Goal: Check status

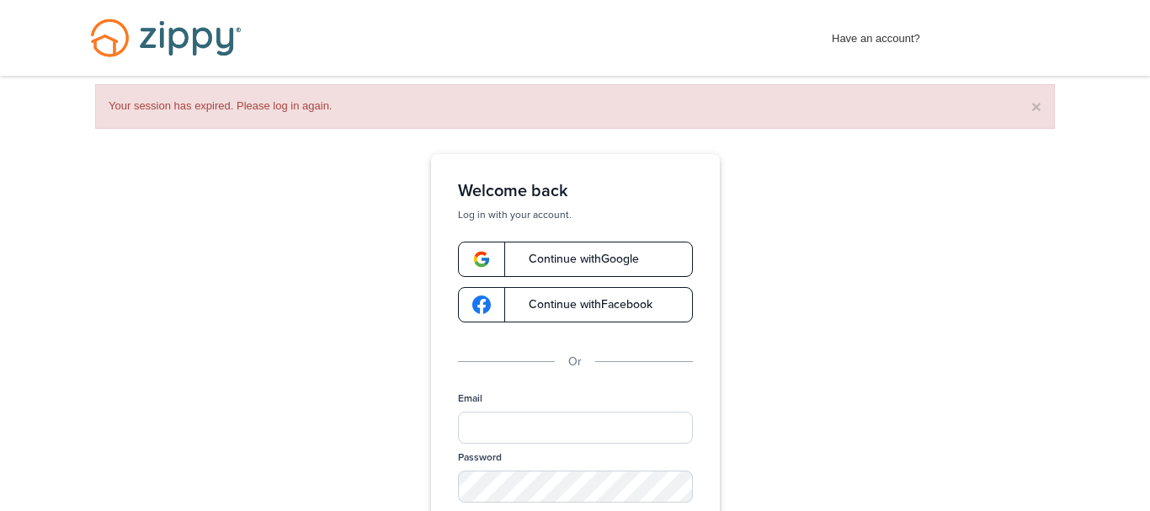
type input "**********"
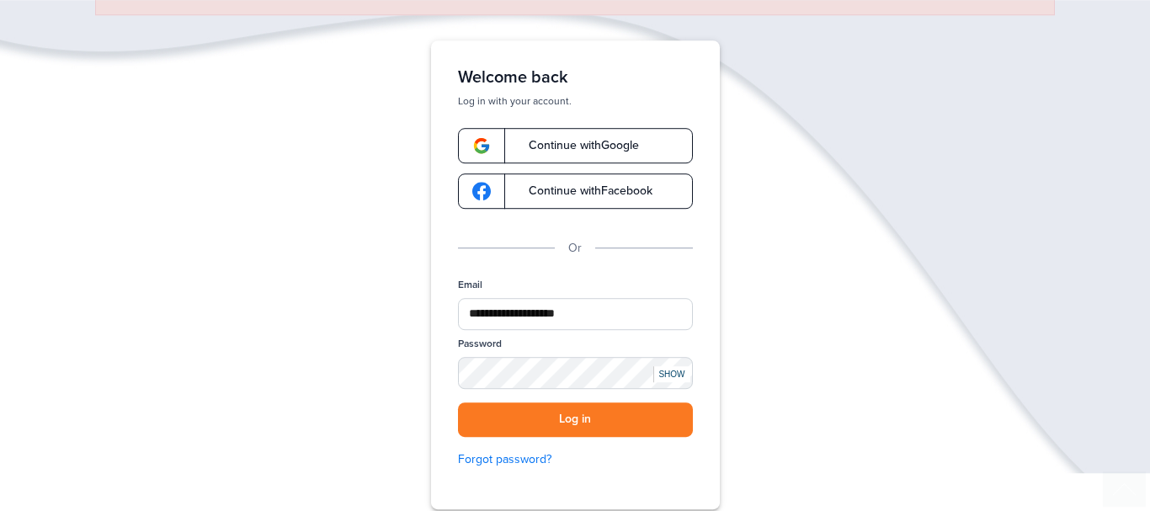
scroll to position [146, 0]
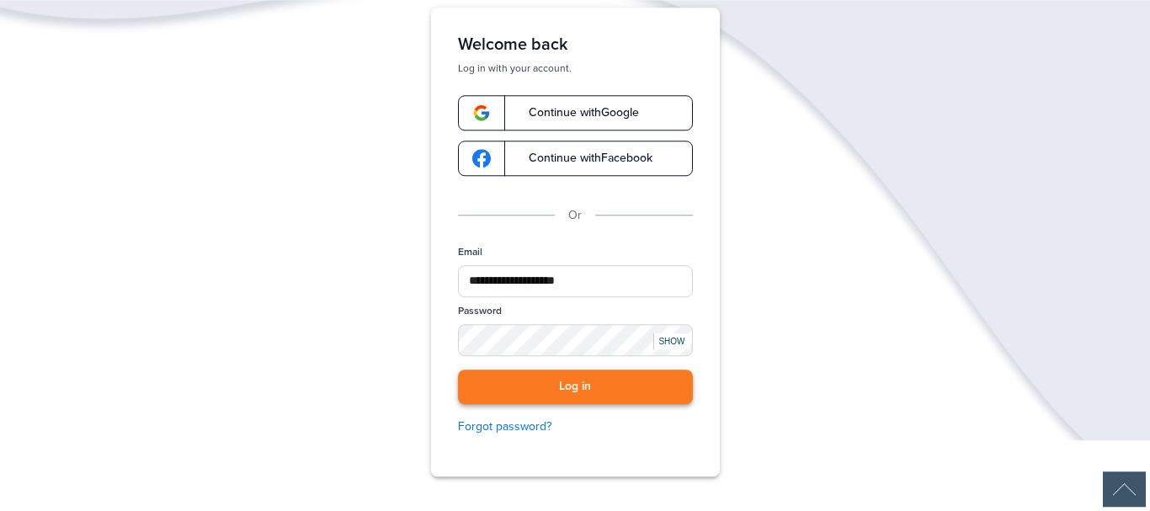
click at [601, 390] on button "Log in" at bounding box center [575, 387] width 235 height 35
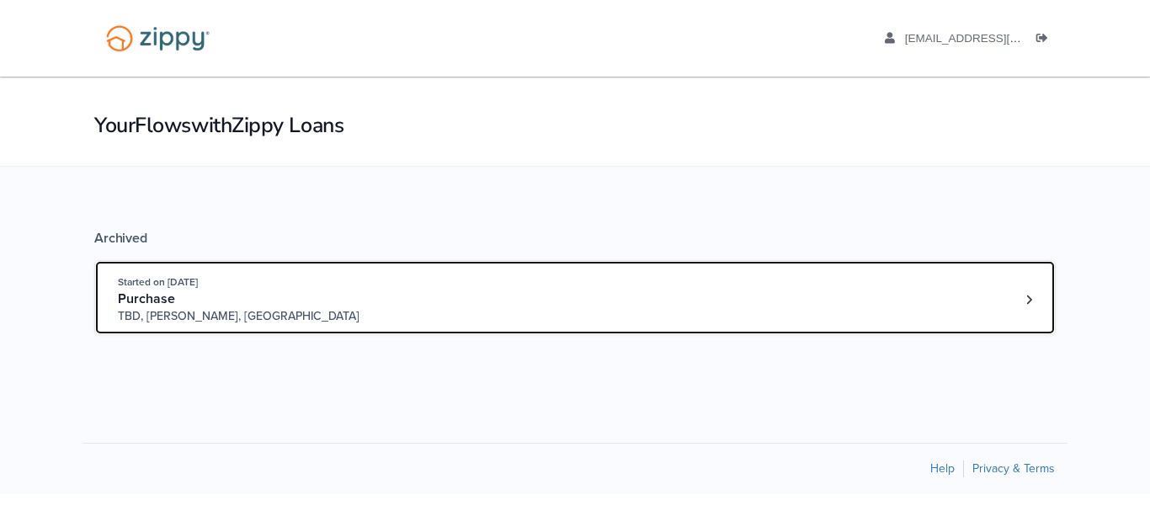
click at [568, 309] on div "Started on Aug. 8th, 2025 Purchase TBD, Jackson, MI" at bounding box center [567, 299] width 898 height 51
